Goal: Transaction & Acquisition: Subscribe to service/newsletter

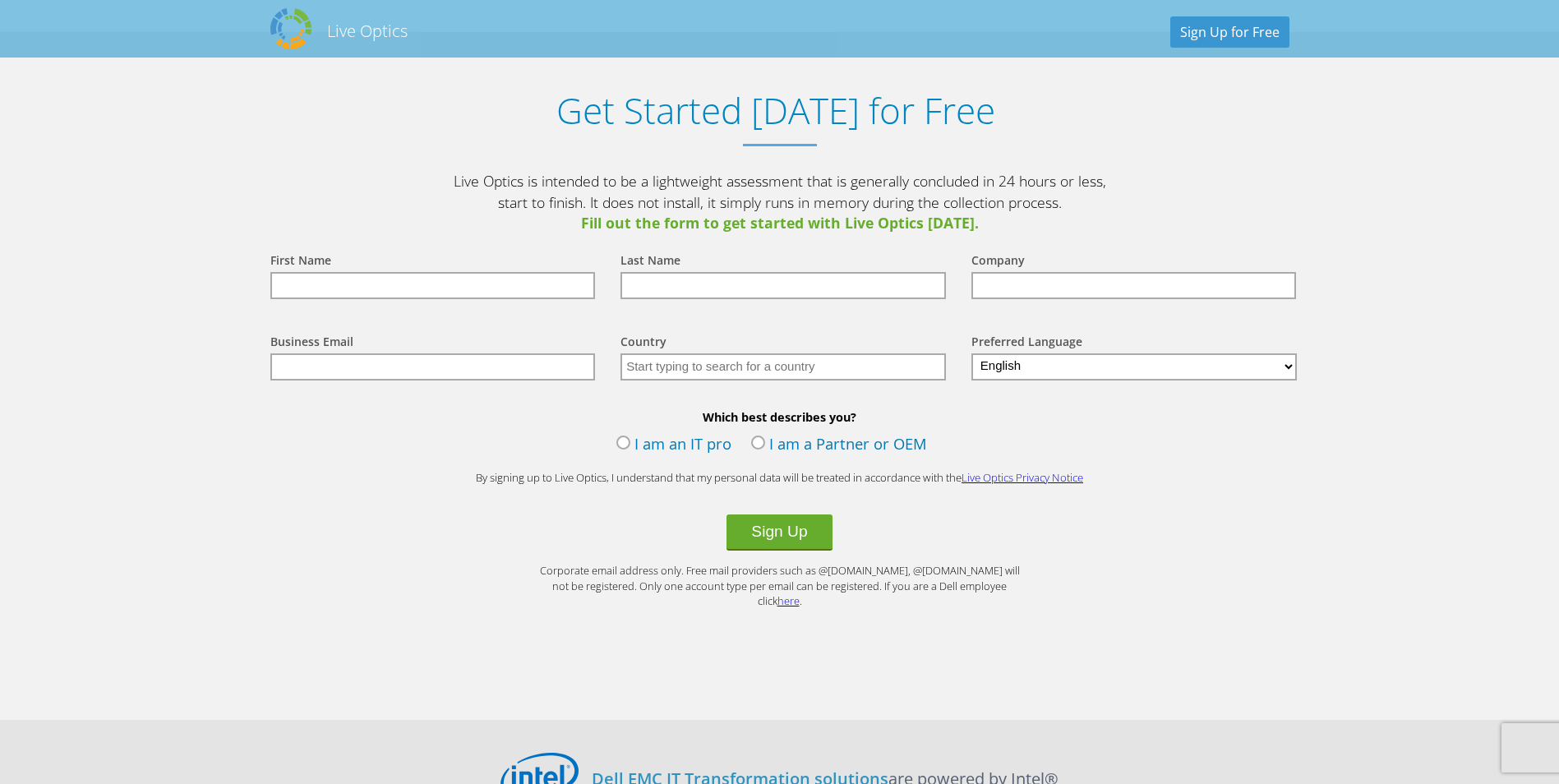
scroll to position [1482, 0]
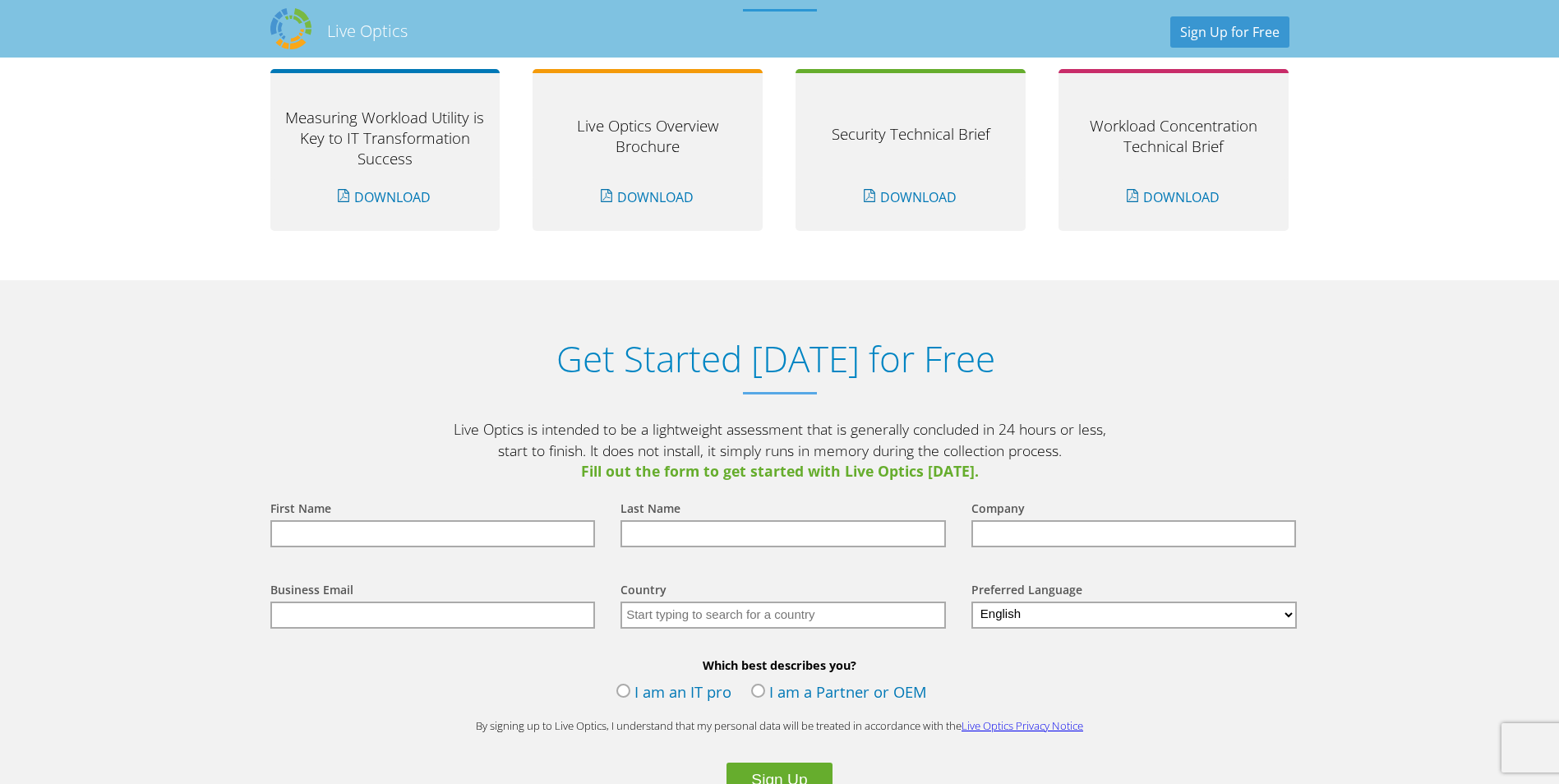
click at [453, 529] on input "text" at bounding box center [434, 534] width 326 height 27
type input "[PERSON_NAME]"
type input "Yorkshire Ambulance Service NHS Trust"
type input "[EMAIL_ADDRESS][DOMAIN_NAME]"
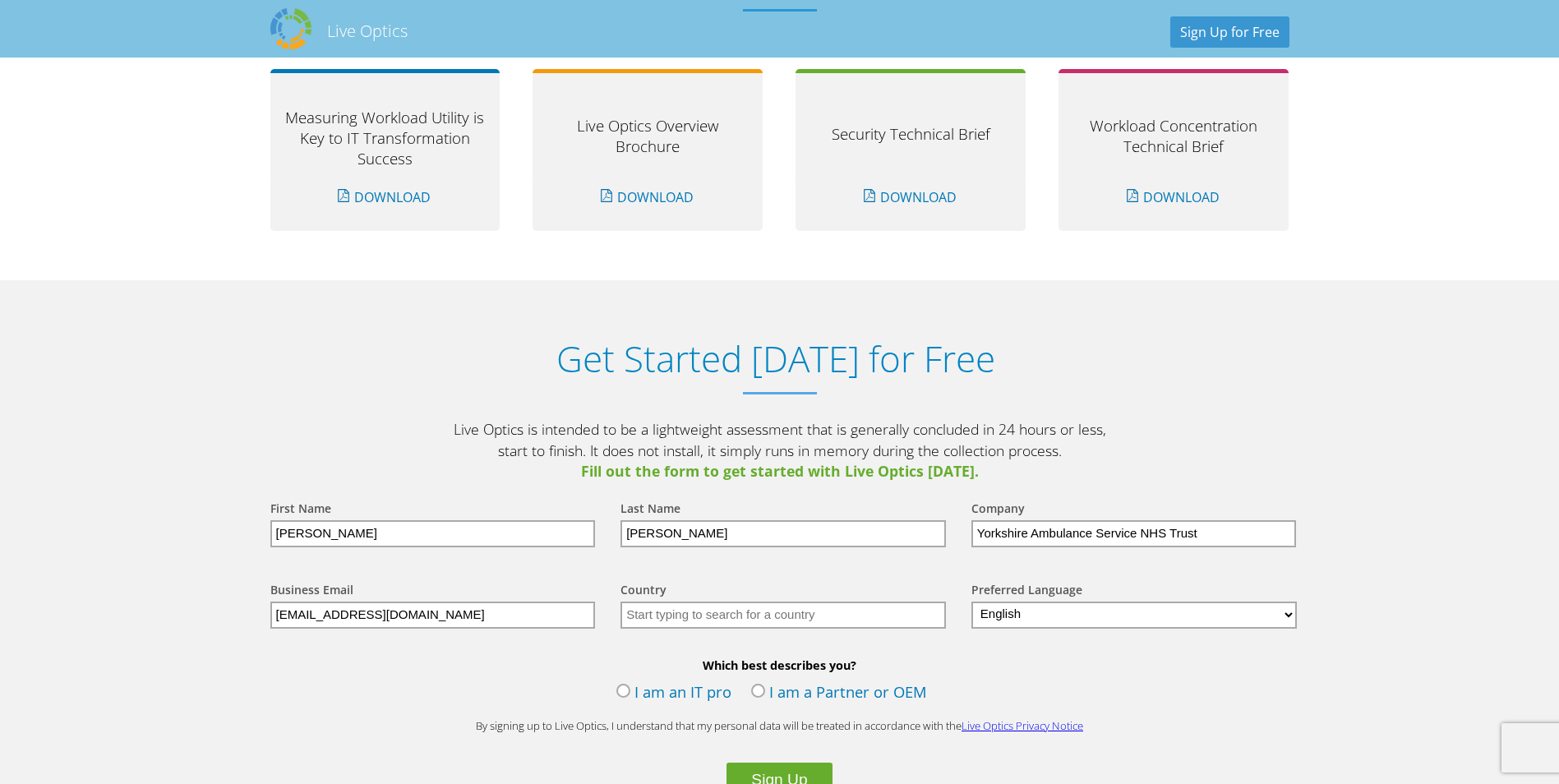
type input "[GEOGRAPHIC_DATA]"
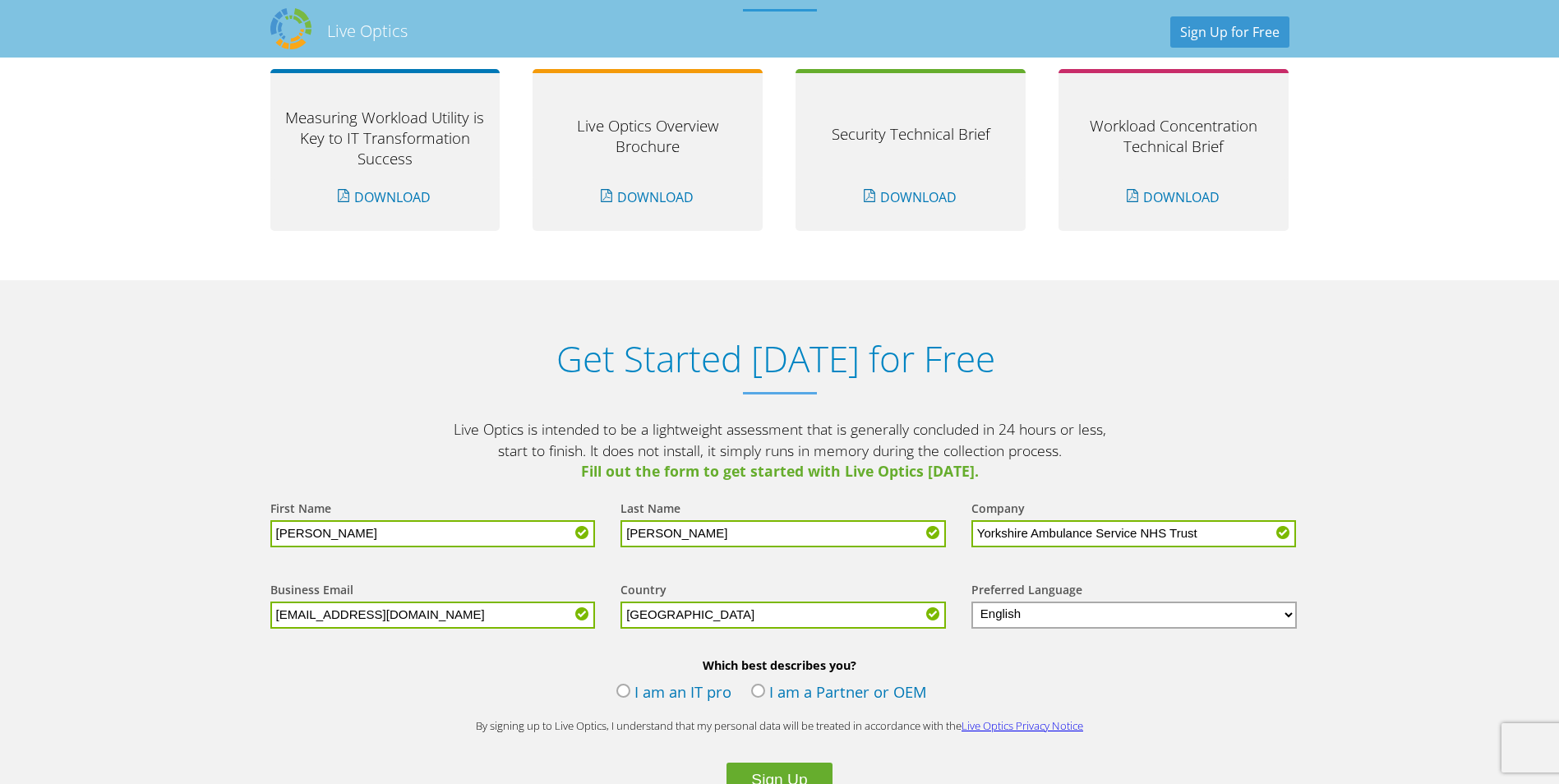
click at [624, 684] on label "I am an IT pro" at bounding box center [674, 693] width 115 height 25
click at [0, 0] on input "I am an IT pro" at bounding box center [0, 0] width 0 height 0
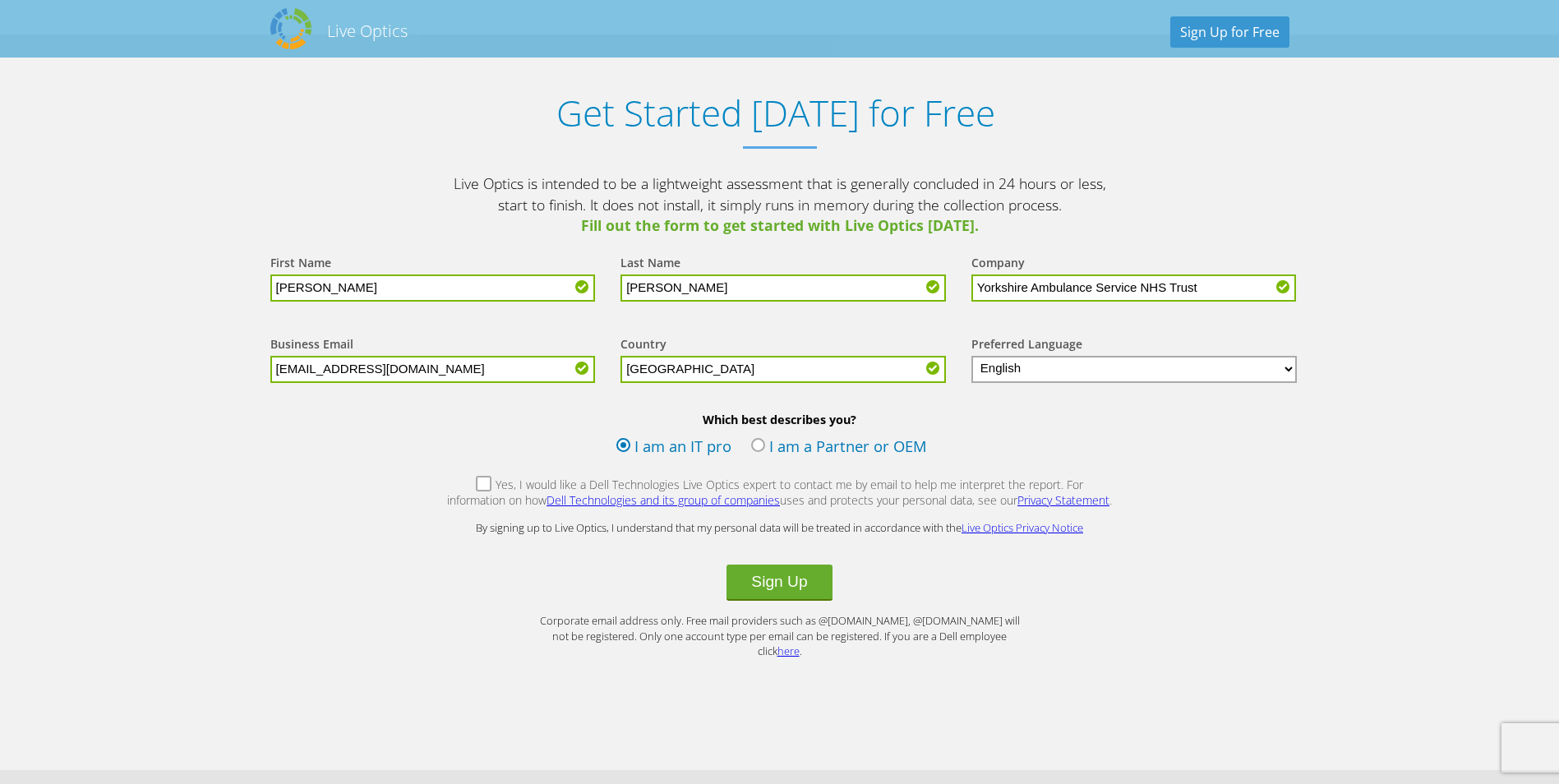
scroll to position [1728, 0]
click at [451, 483] on label "Yes, I would like a Dell Technologies Live Optics expert to contact me by email…" at bounding box center [780, 493] width 668 height 36
click at [0, 0] on input "Yes, I would like a Dell Technologies Live Optics expert to contact me by email…" at bounding box center [0, 0] width 0 height 0
click at [782, 577] on button "Sign Up" at bounding box center [779, 582] width 105 height 37
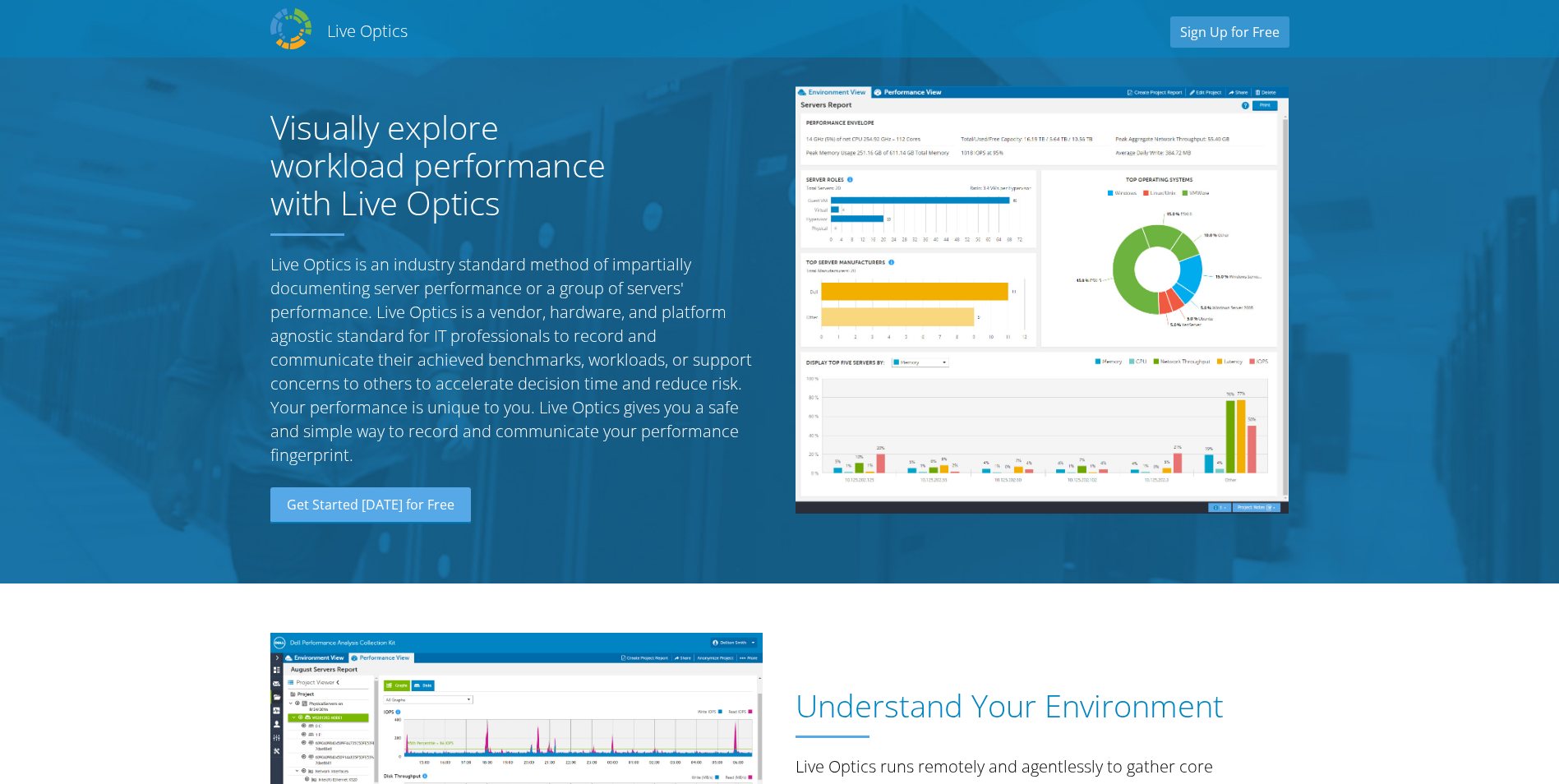
select select "75"
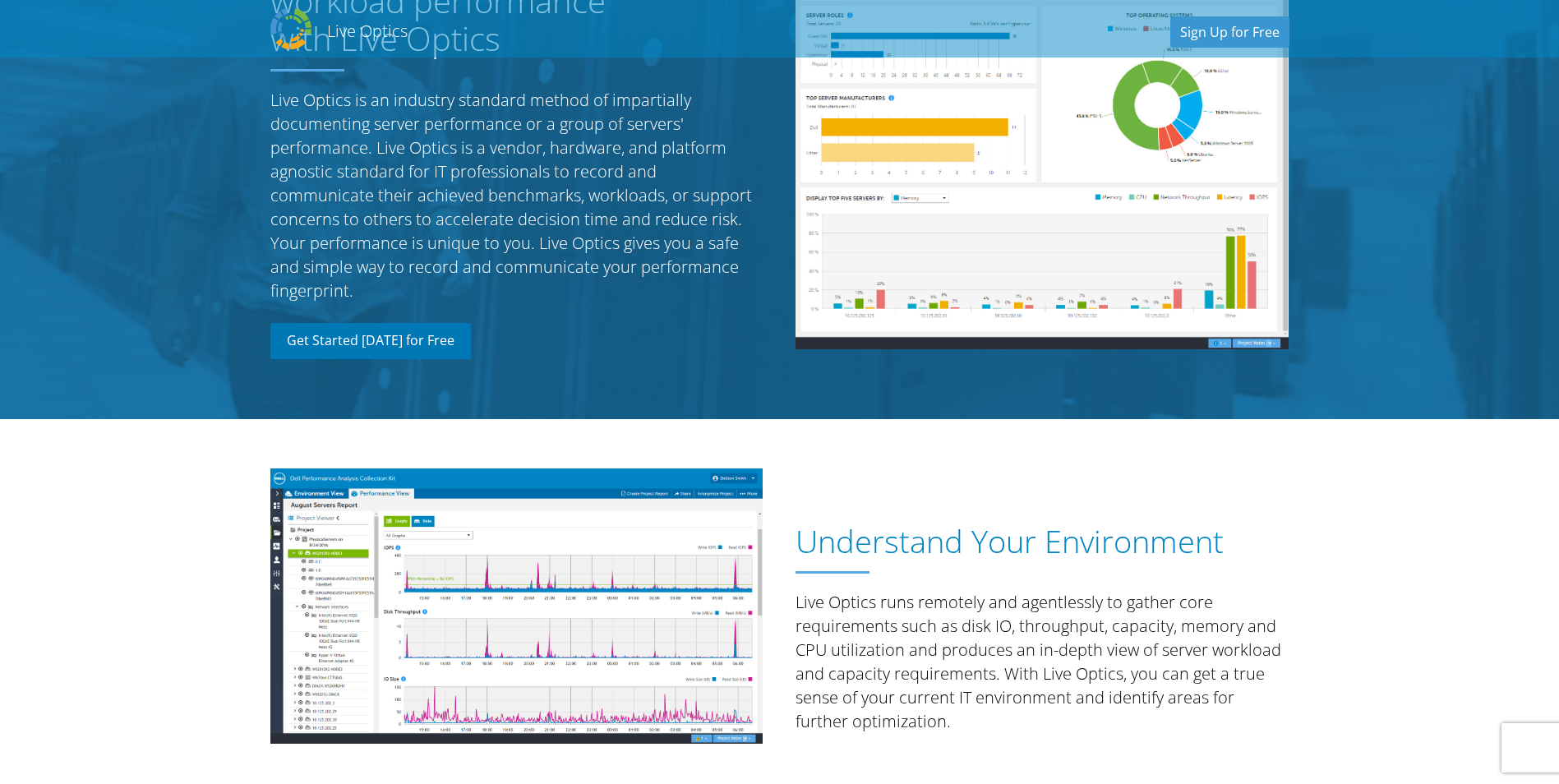
click at [409, 338] on link "Get Started [DATE] for Free" at bounding box center [371, 341] width 200 height 37
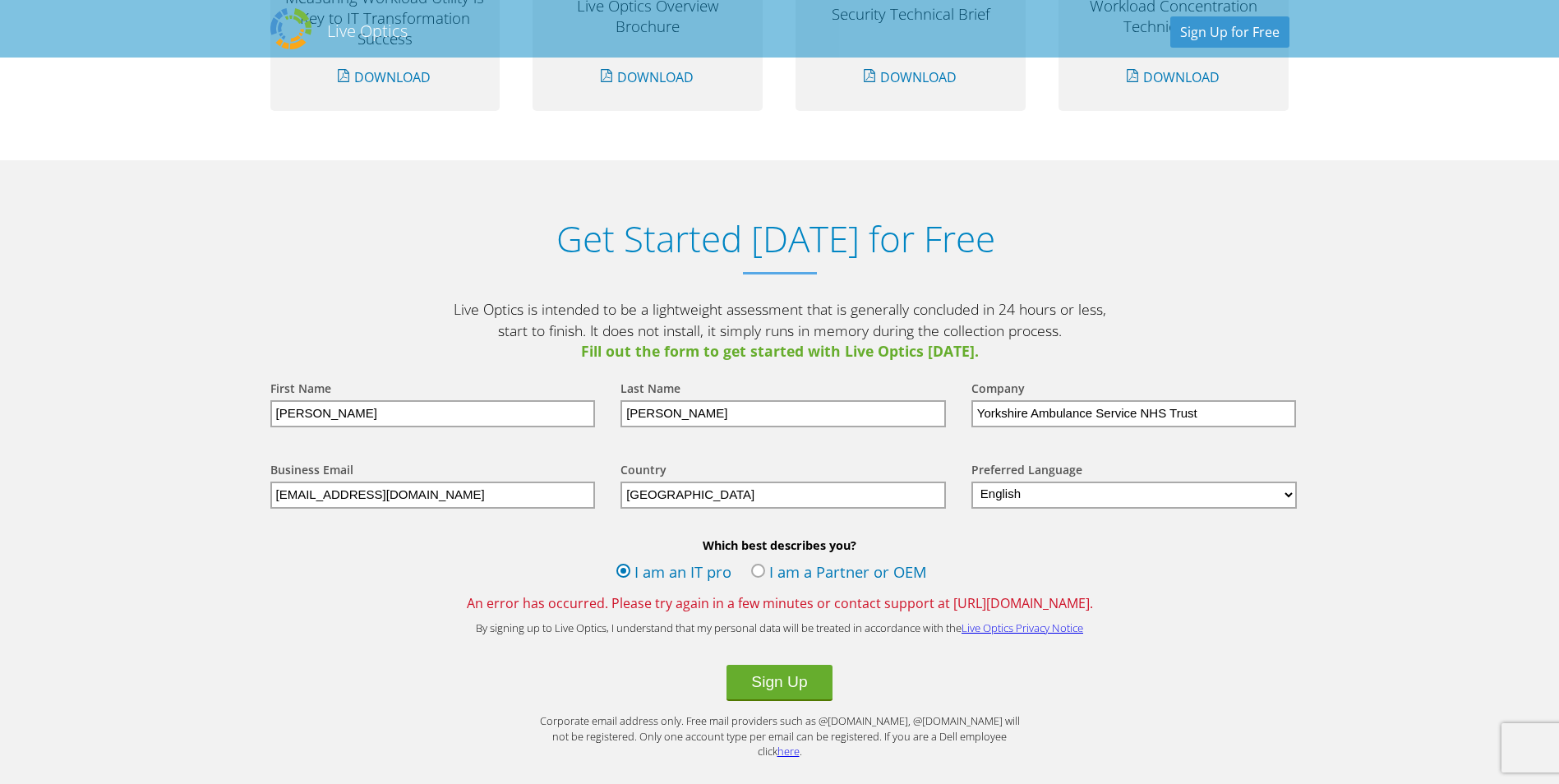
scroll to position [1712, 0]
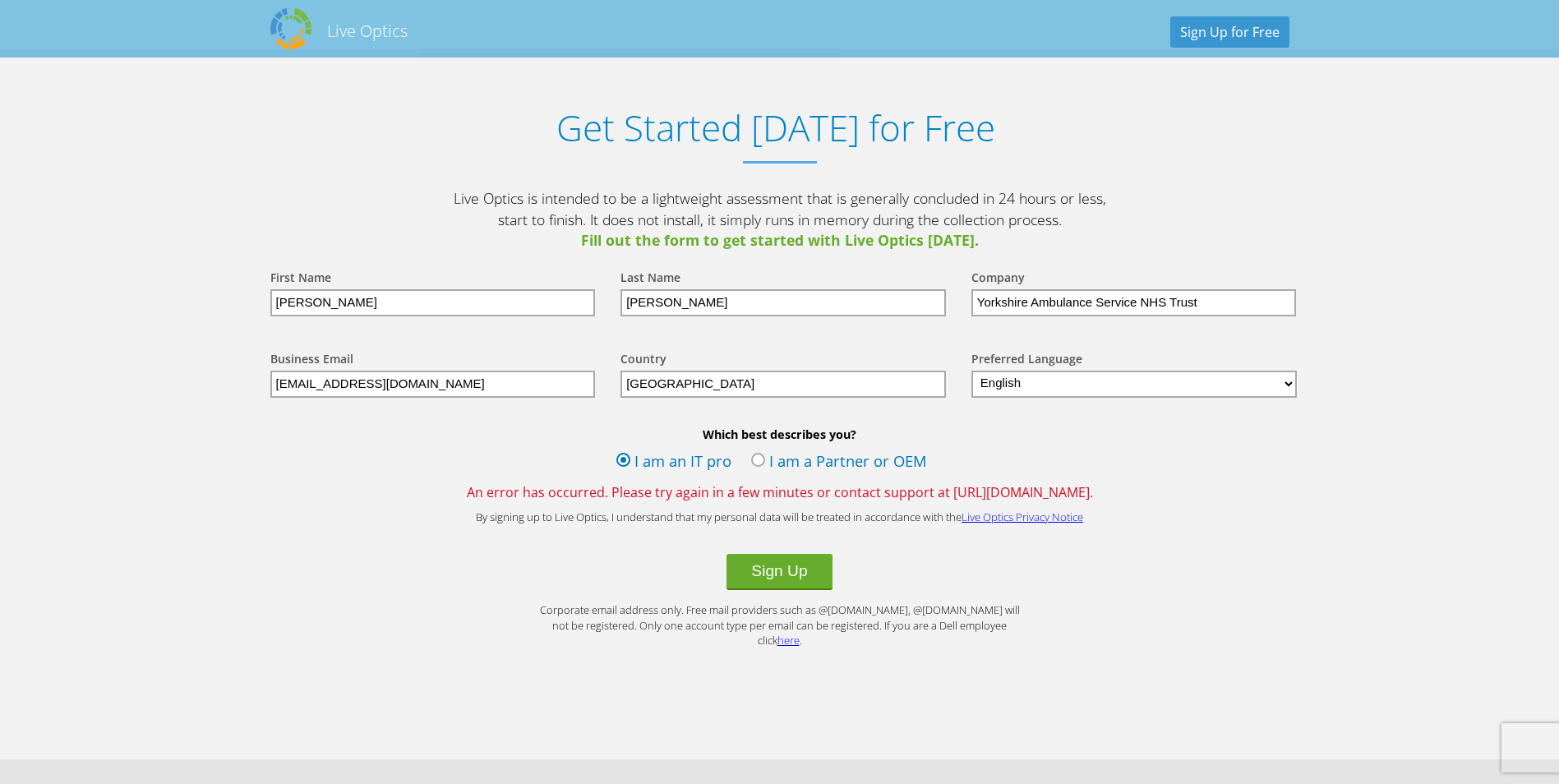
click at [760, 390] on input "[GEOGRAPHIC_DATA]" at bounding box center [783, 384] width 326 height 27
click at [436, 364] on div "Business Email" at bounding box center [430, 359] width 318 height 21
click at [808, 575] on button "Sign Up" at bounding box center [779, 572] width 105 height 37
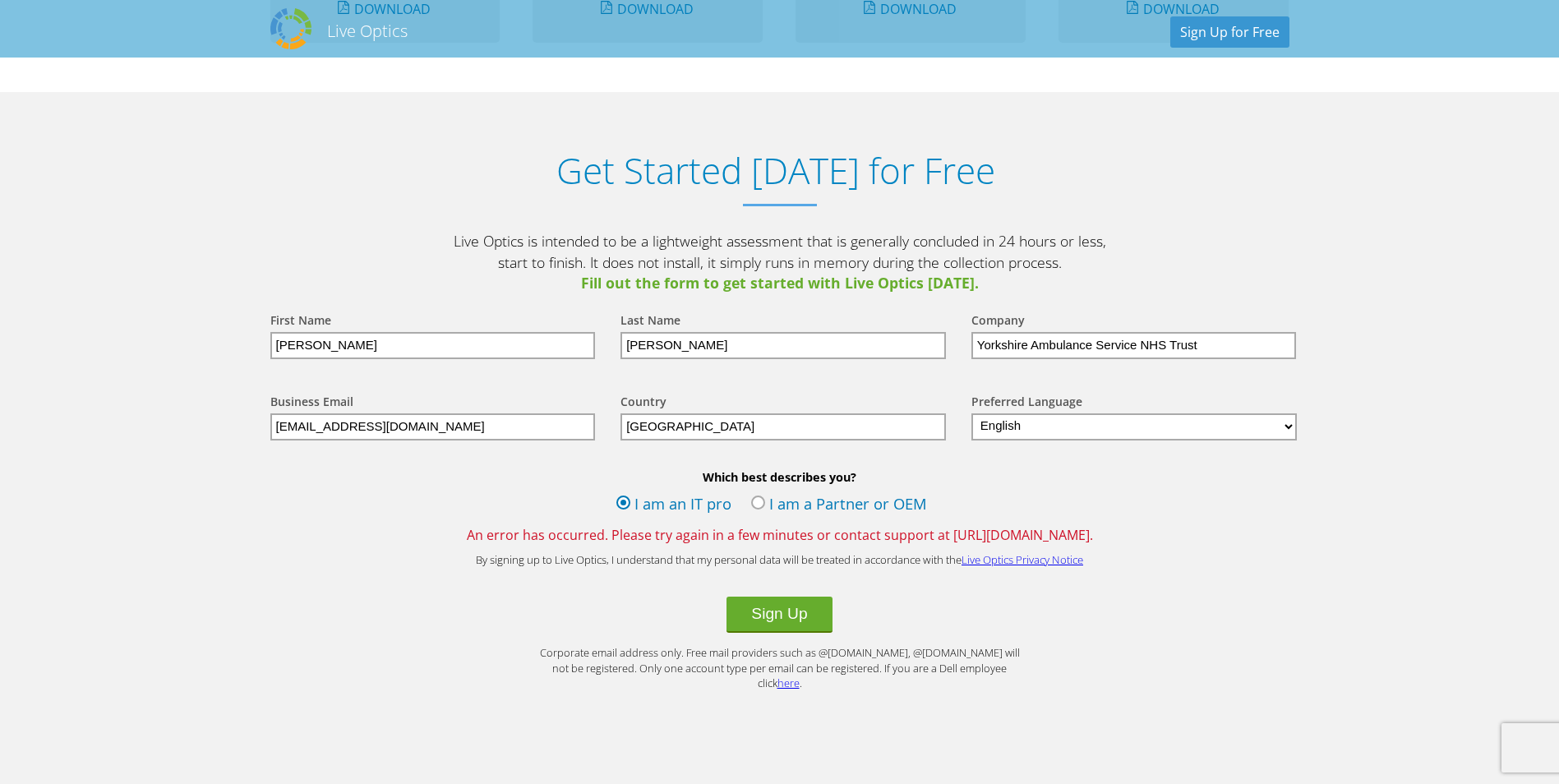
scroll to position [1725, 0]
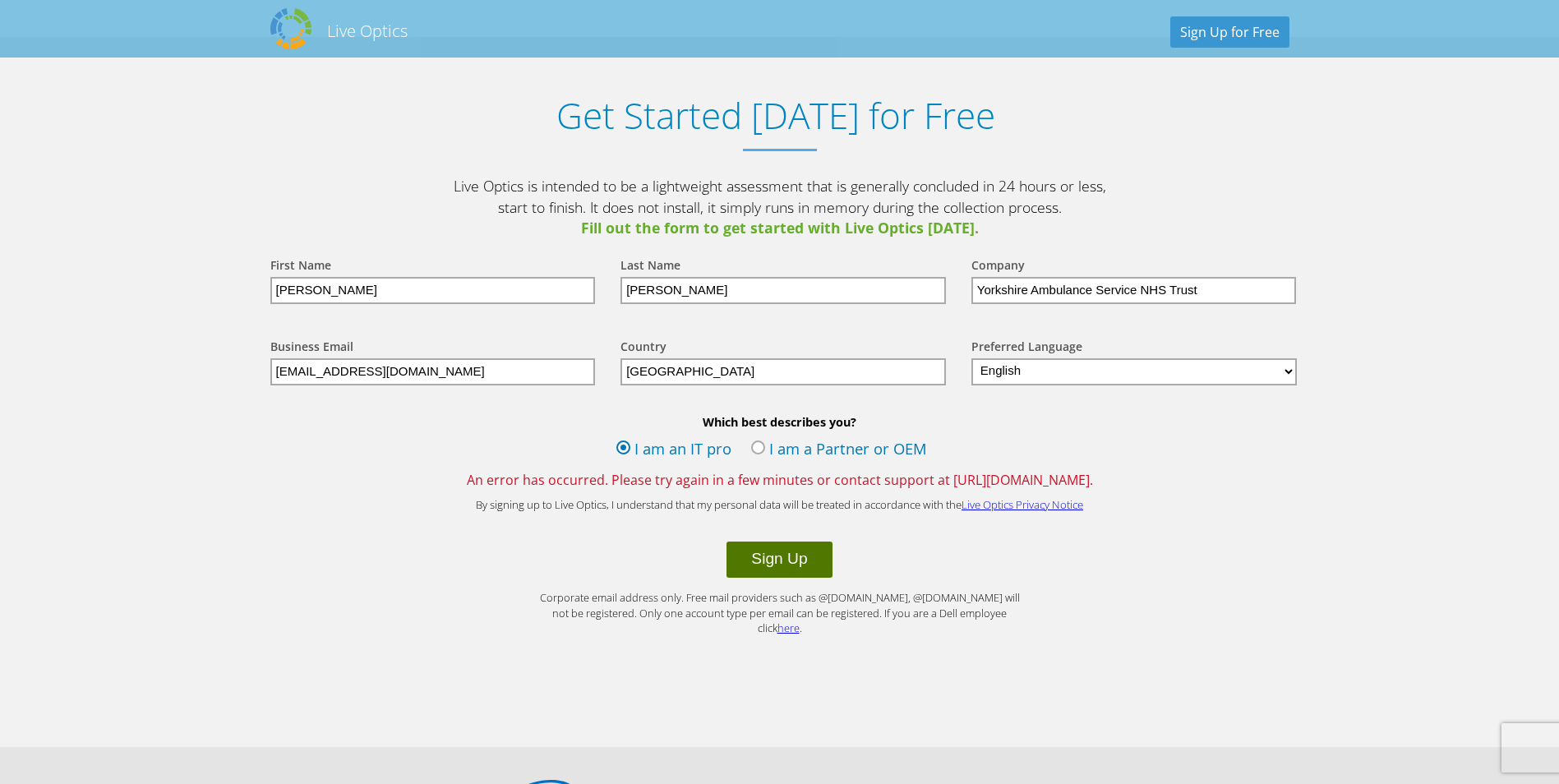
click at [738, 554] on button "Sign Up" at bounding box center [779, 560] width 105 height 37
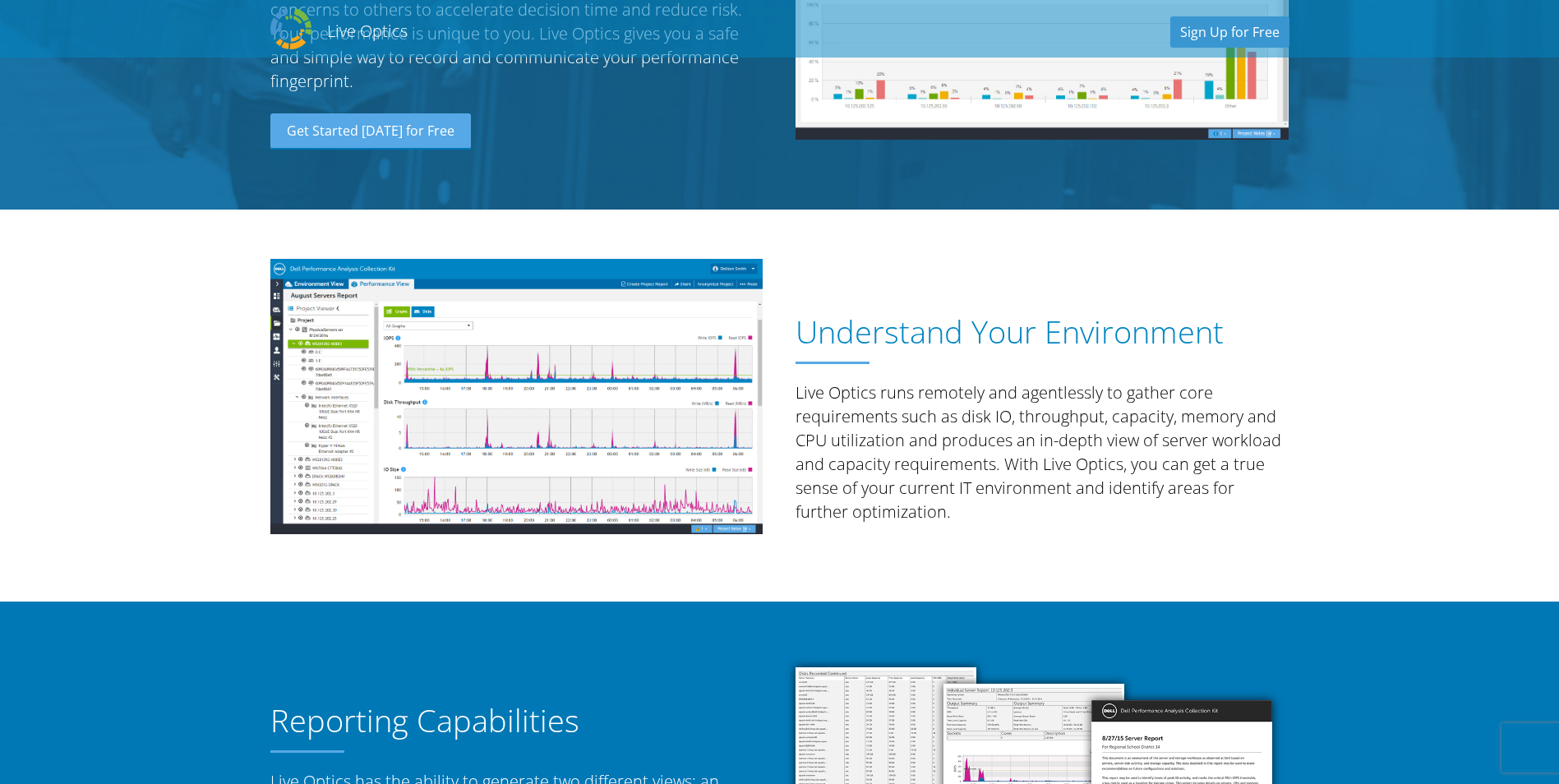
scroll to position [165, 0]
